Goal: Information Seeking & Learning: Learn about a topic

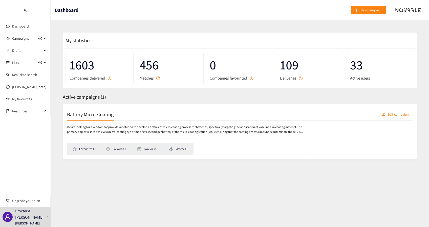
click at [90, 127] on p "We are looking for a vendor that provides a solution to develop an efficient mi…" at bounding box center [185, 130] width 236 height 10
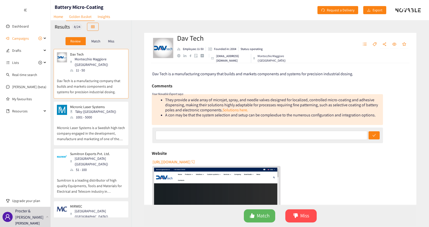
click at [100, 105] on p "Micronic Laser Systems" at bounding box center [93, 107] width 46 height 4
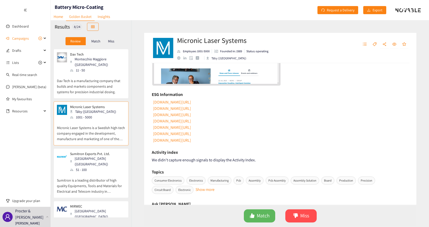
scroll to position [156, 0]
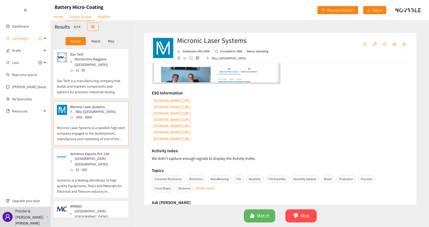
click at [81, 173] on p "Sumitron is a leading distributor of high quality Equipments, Tools and Materia…" at bounding box center [91, 184] width 68 height 22
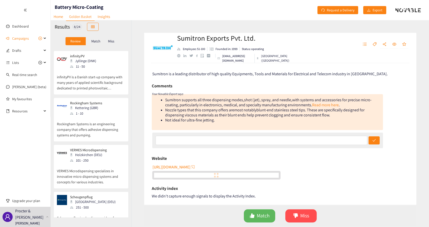
scroll to position [201, 0]
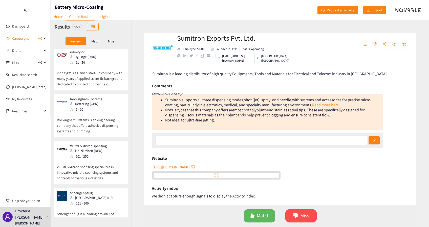
click at [106, 191] on div "Scheugenpflug Munich (DEU) 251 - 500" at bounding box center [91, 198] width 68 height 15
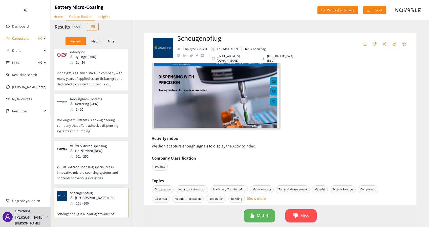
scroll to position [170, 0]
